Goal: Task Accomplishment & Management: Manage account settings

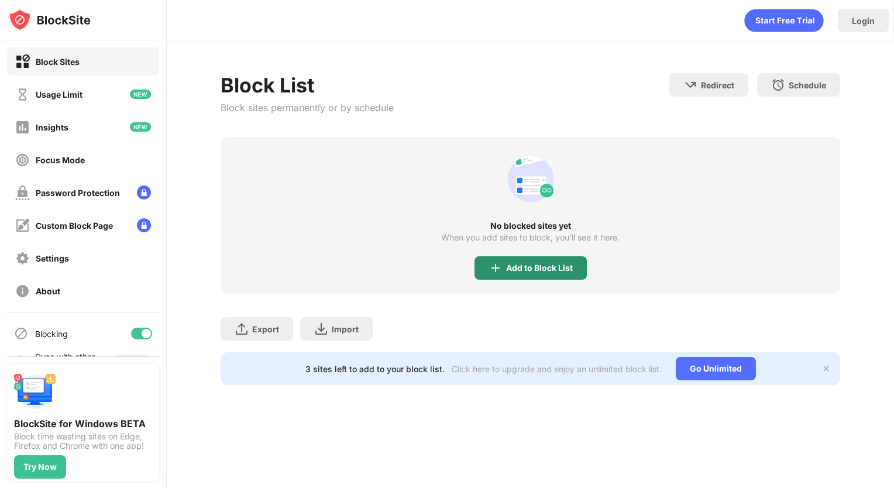
click at [519, 267] on div "Add to Block List" at bounding box center [539, 267] width 67 height 9
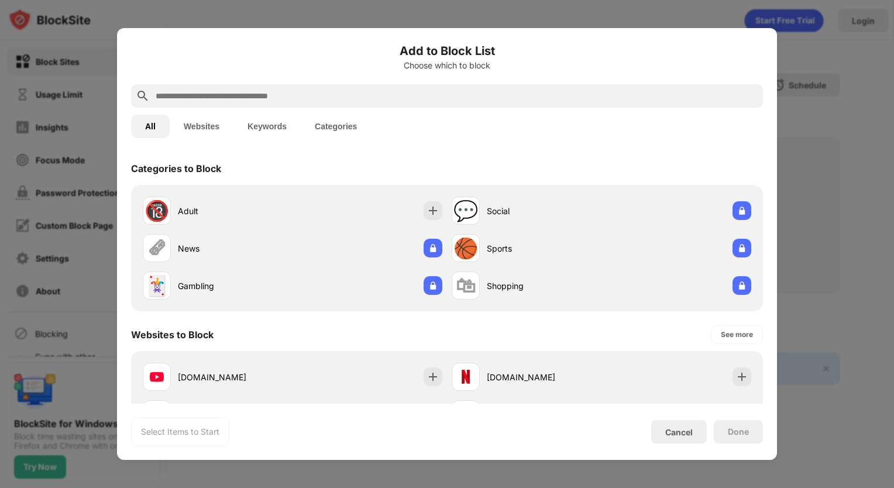
click at [343, 102] on input "text" at bounding box center [456, 96] width 604 height 14
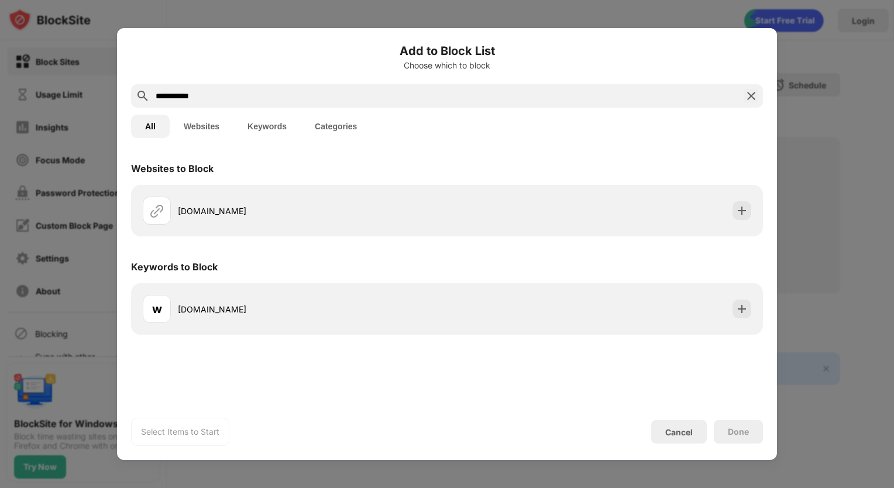
type input "**********"
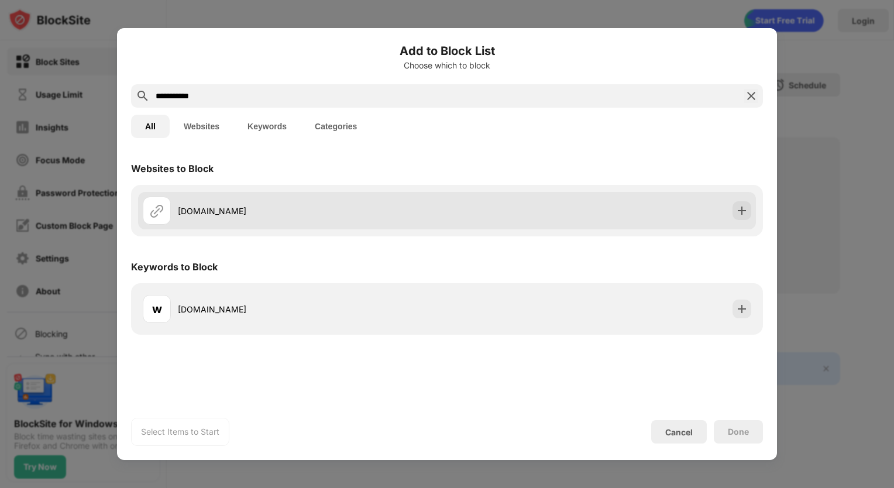
click at [587, 213] on div "[DOMAIN_NAME]" at bounding box center [447, 210] width 618 height 37
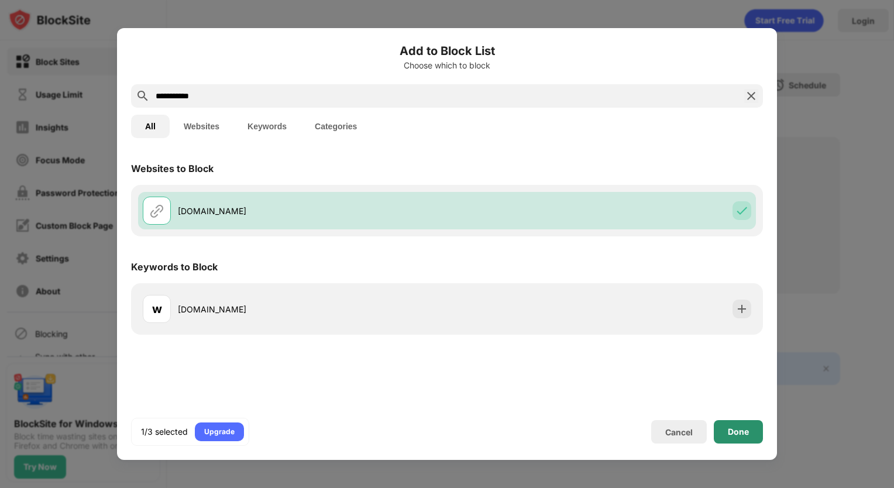
click at [739, 435] on div "Done" at bounding box center [738, 431] width 21 height 9
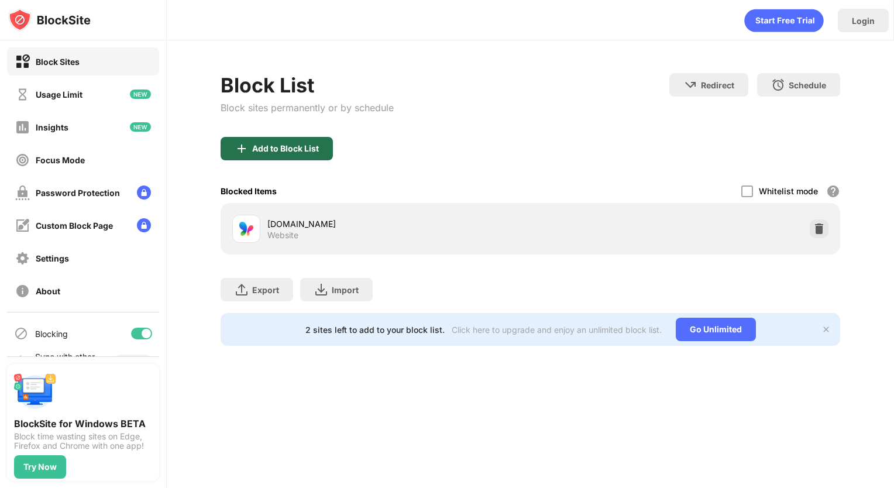
click at [280, 139] on div "Add to Block List" at bounding box center [277, 148] width 112 height 23
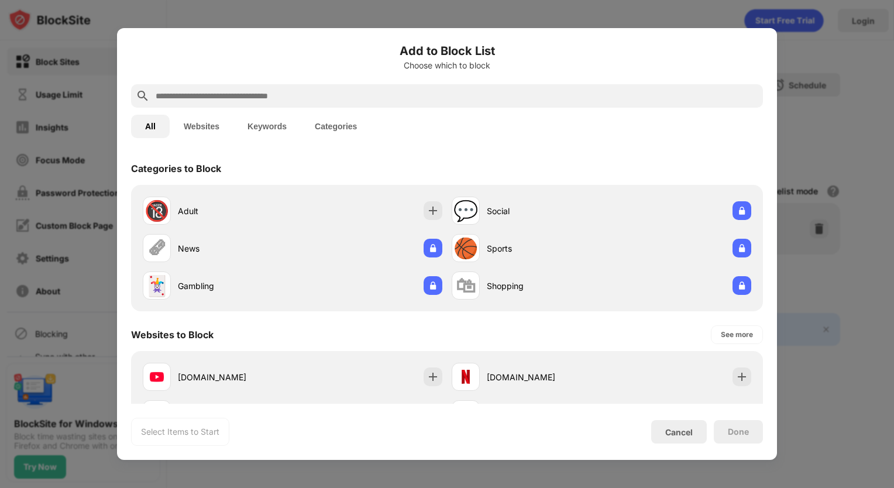
click at [323, 97] on input "text" at bounding box center [456, 96] width 604 height 14
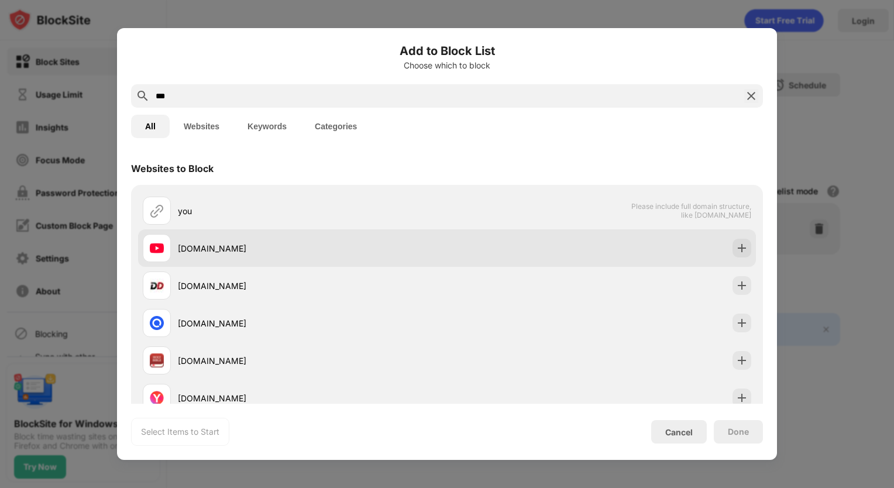
type input "***"
click at [273, 237] on div "[DOMAIN_NAME]" at bounding box center [295, 248] width 304 height 28
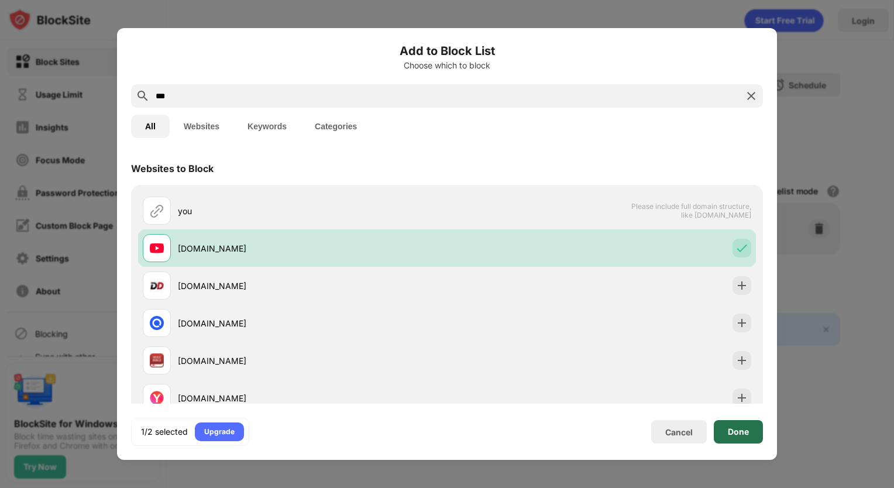
click at [753, 436] on div "Done" at bounding box center [738, 431] width 49 height 23
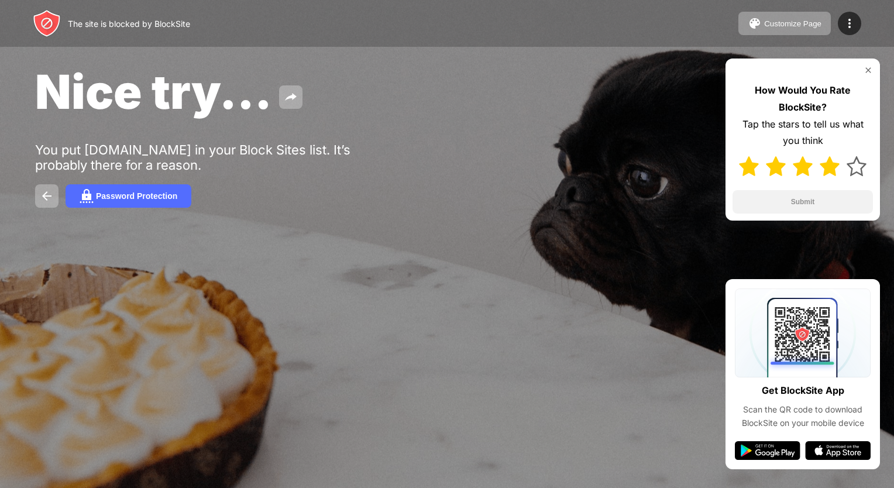
click at [830, 164] on img at bounding box center [829, 166] width 20 height 20
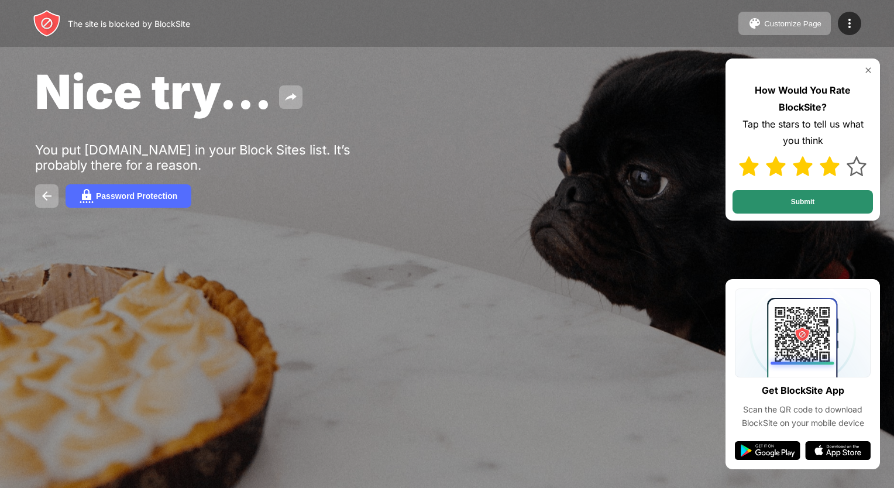
click at [827, 201] on button "Submit" at bounding box center [802, 201] width 140 height 23
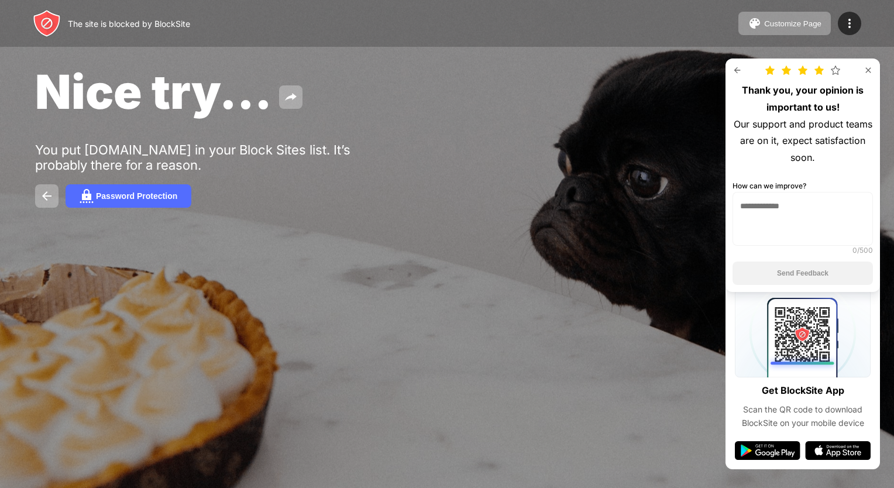
click at [739, 68] on img at bounding box center [736, 70] width 9 height 9
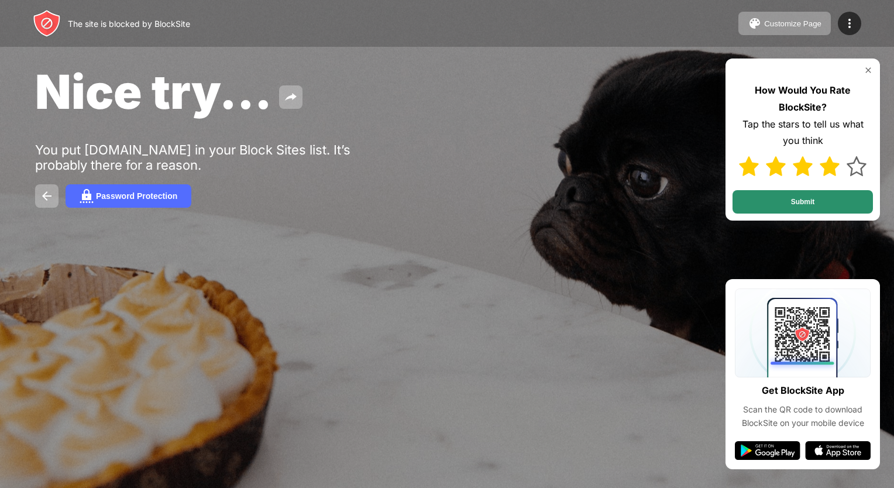
click at [829, 202] on button "Submit" at bounding box center [802, 201] width 140 height 23
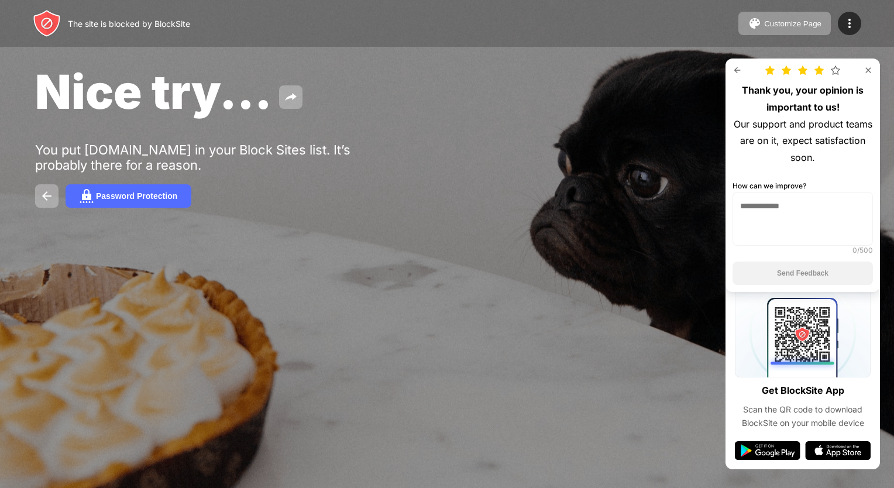
click at [816, 221] on textarea at bounding box center [802, 219] width 140 height 54
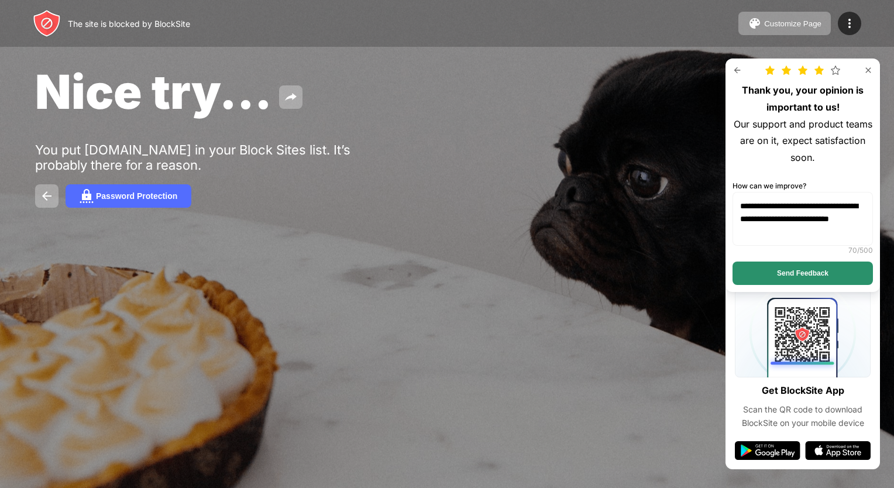
type textarea "**********"
click at [848, 268] on button "Send Feedback" at bounding box center [802, 272] width 140 height 23
